Goal: Task Accomplishment & Management: Complete application form

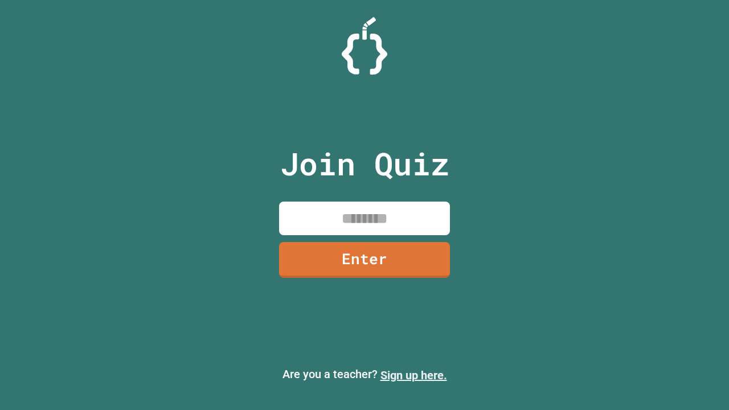
click at [414, 375] on link "Sign up here." at bounding box center [414, 376] width 67 height 14
